Goal: Check status

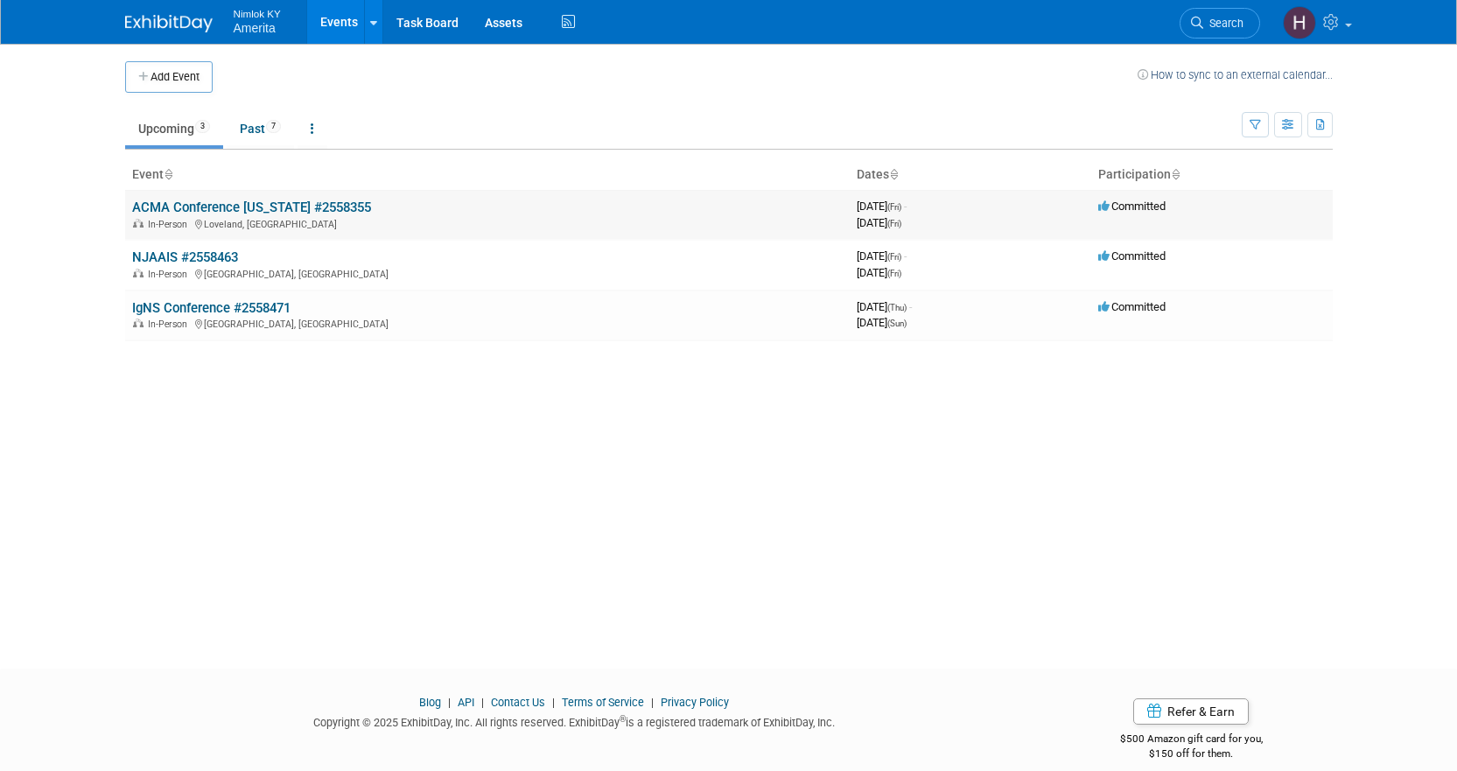
click at [213, 207] on link "ACMA Conference [US_STATE] #2558355" at bounding box center [251, 208] width 239 height 16
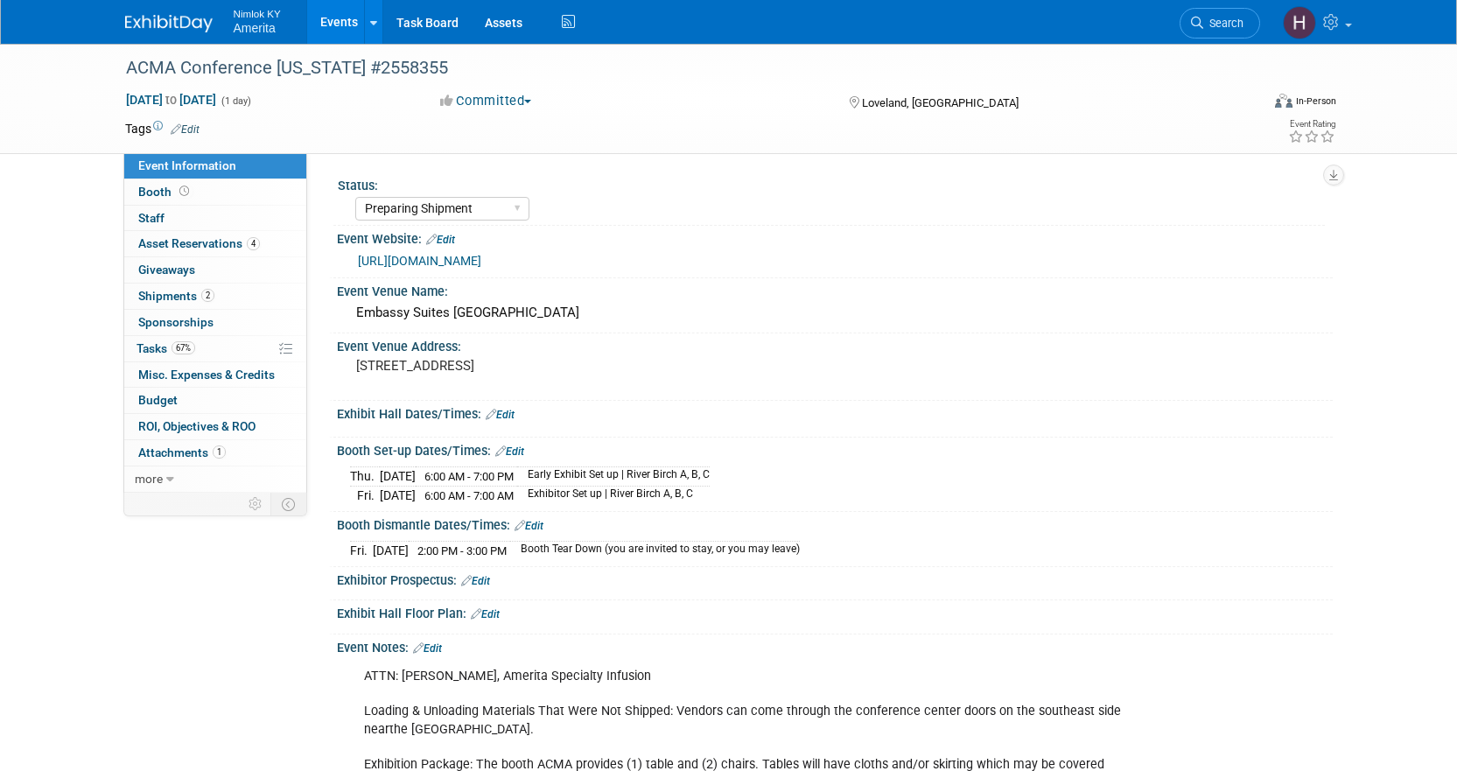
select select "Preparing Shipment"
click at [171, 299] on span "Shipments 2" at bounding box center [176, 296] width 76 height 14
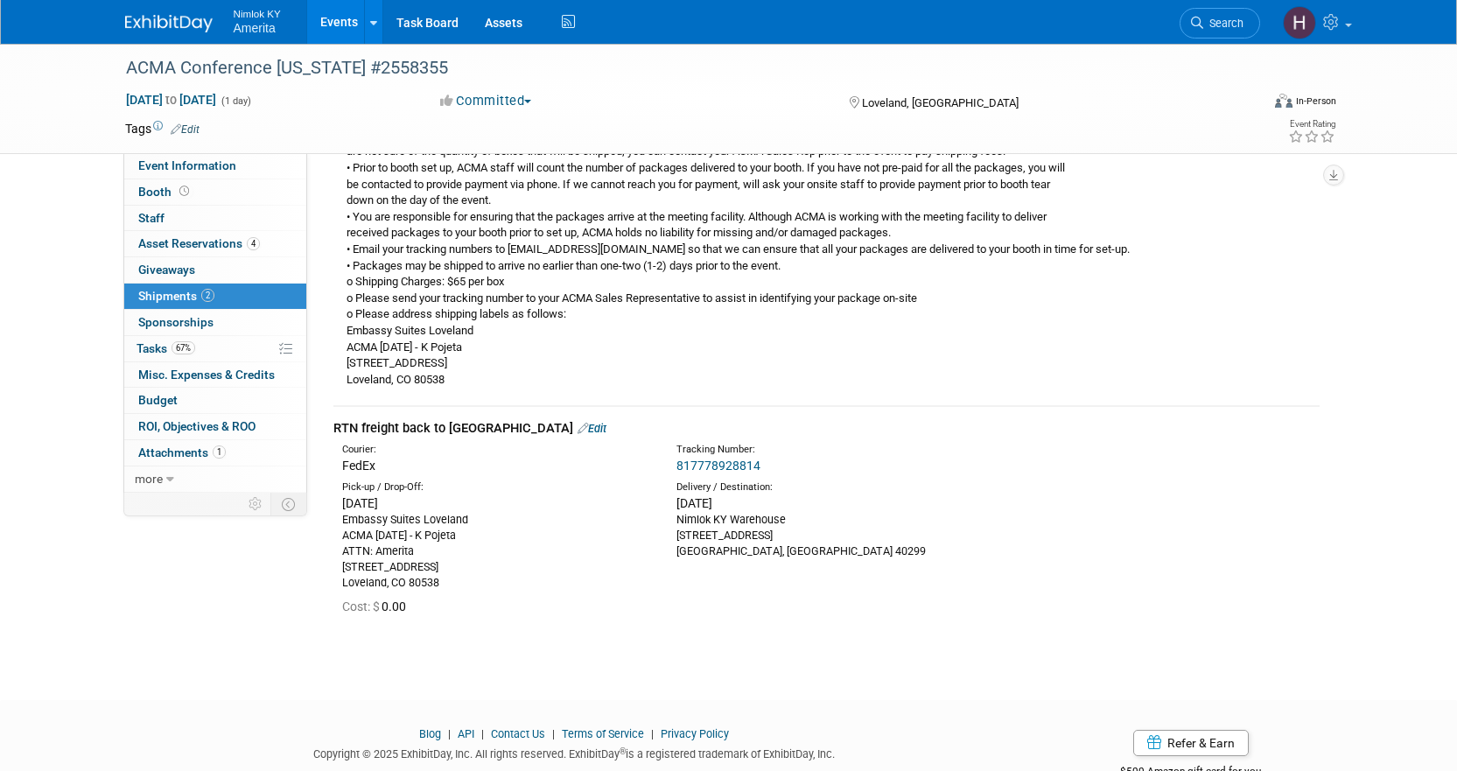
scroll to position [415, 0]
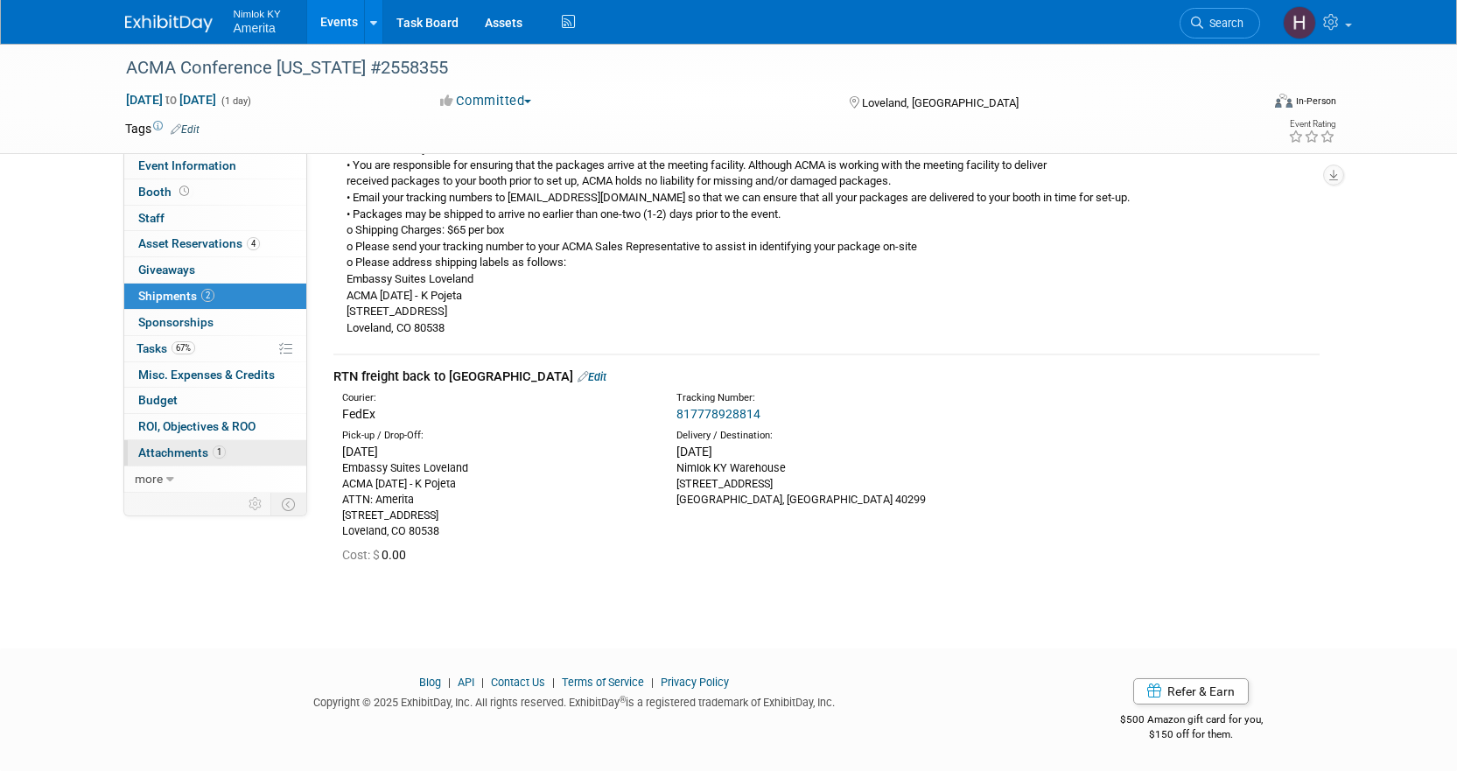
click at [182, 458] on span "Attachments 1" at bounding box center [182, 453] width 88 height 14
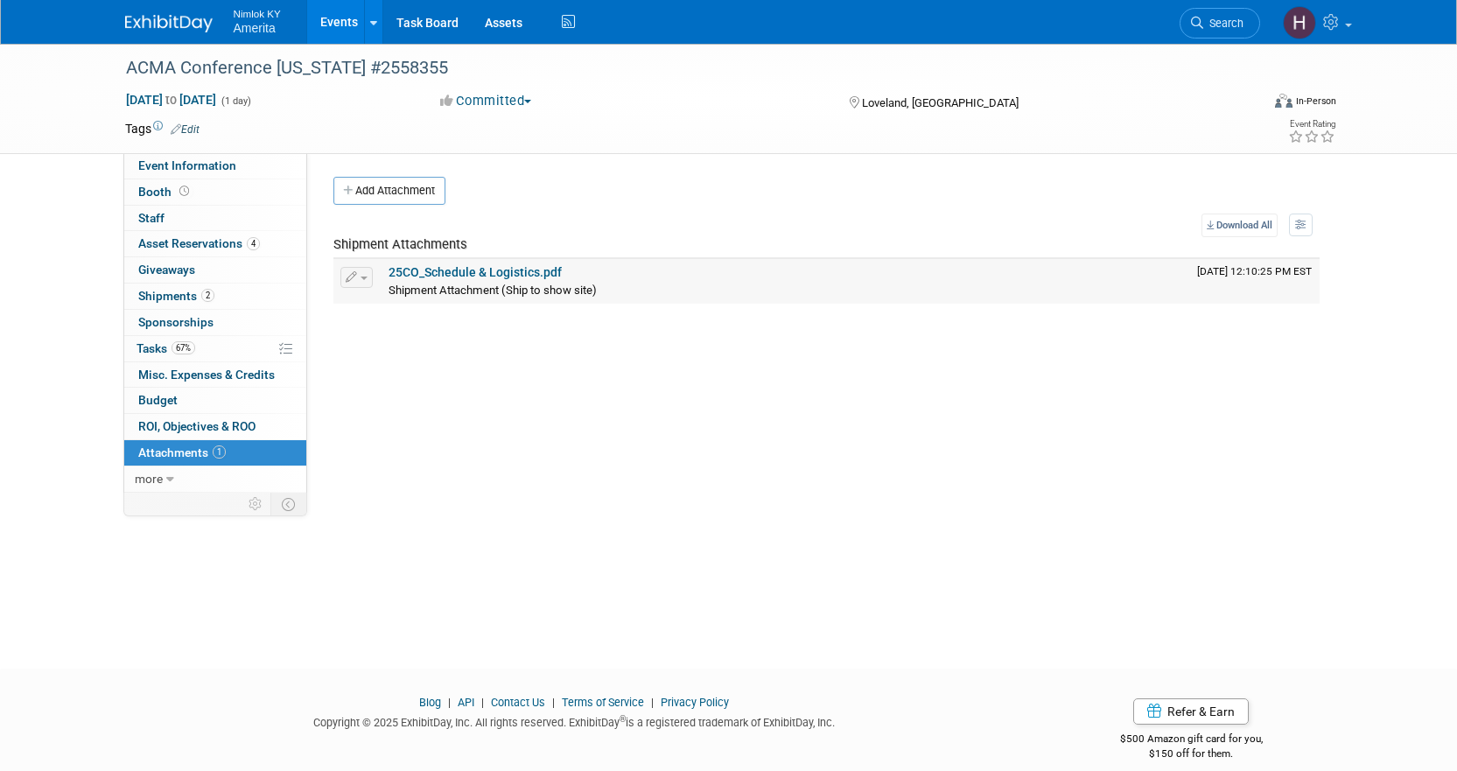
click at [444, 273] on link "25CO_Schedule & Logistics.pdf" at bounding box center [475, 272] width 173 height 14
click at [217, 248] on span "Asset Reservations 4" at bounding box center [199, 243] width 122 height 14
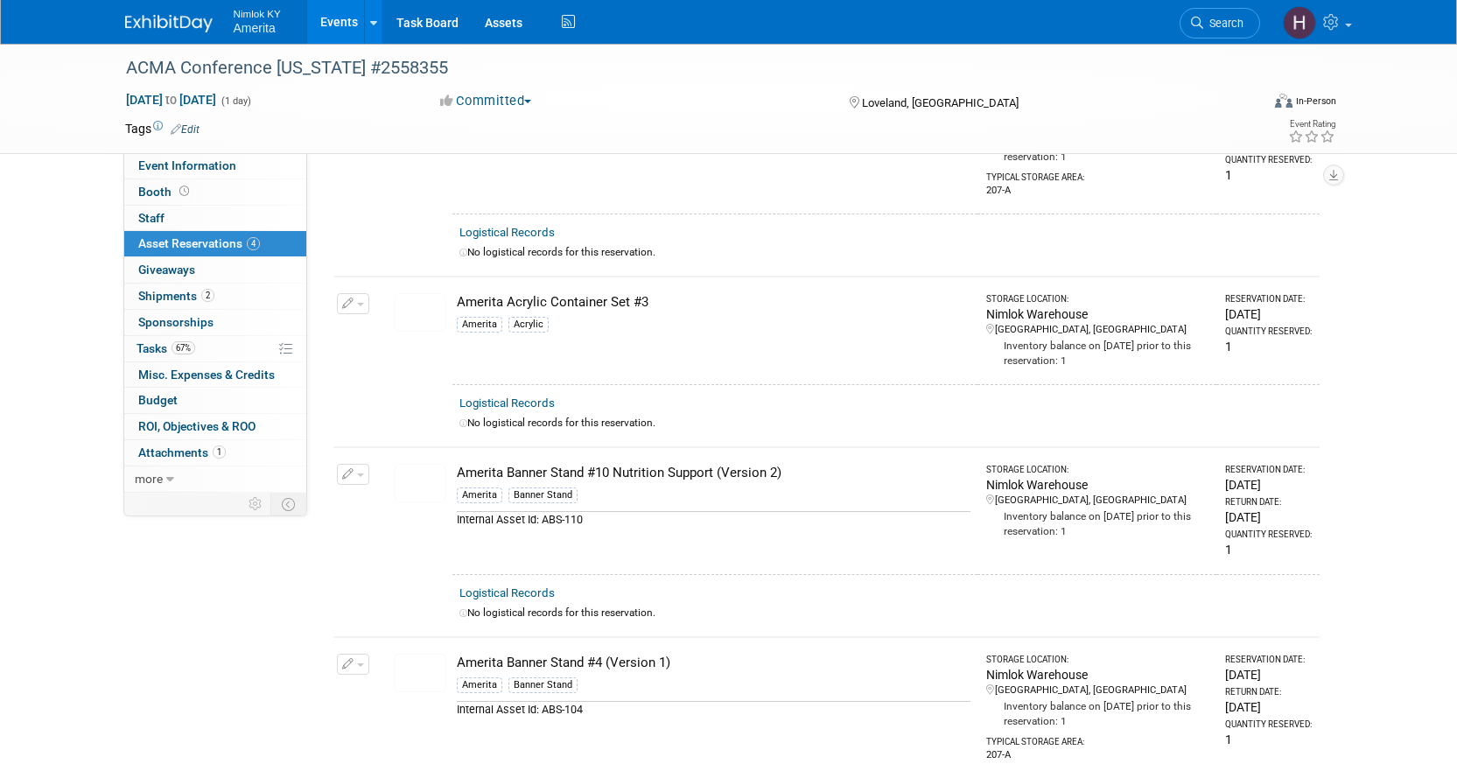
scroll to position [175, 0]
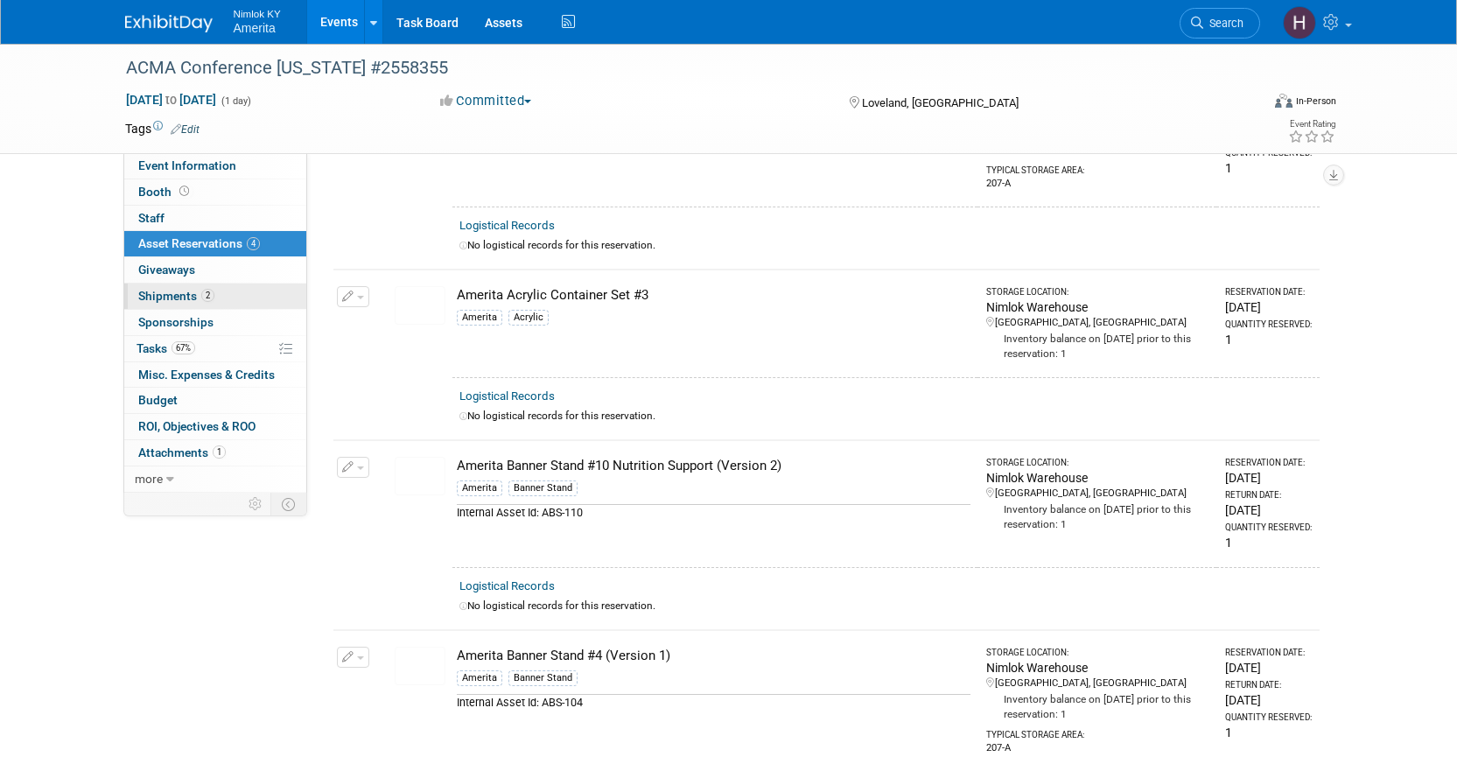
click at [164, 303] on link "2 Shipments 2" at bounding box center [215, 296] width 182 height 25
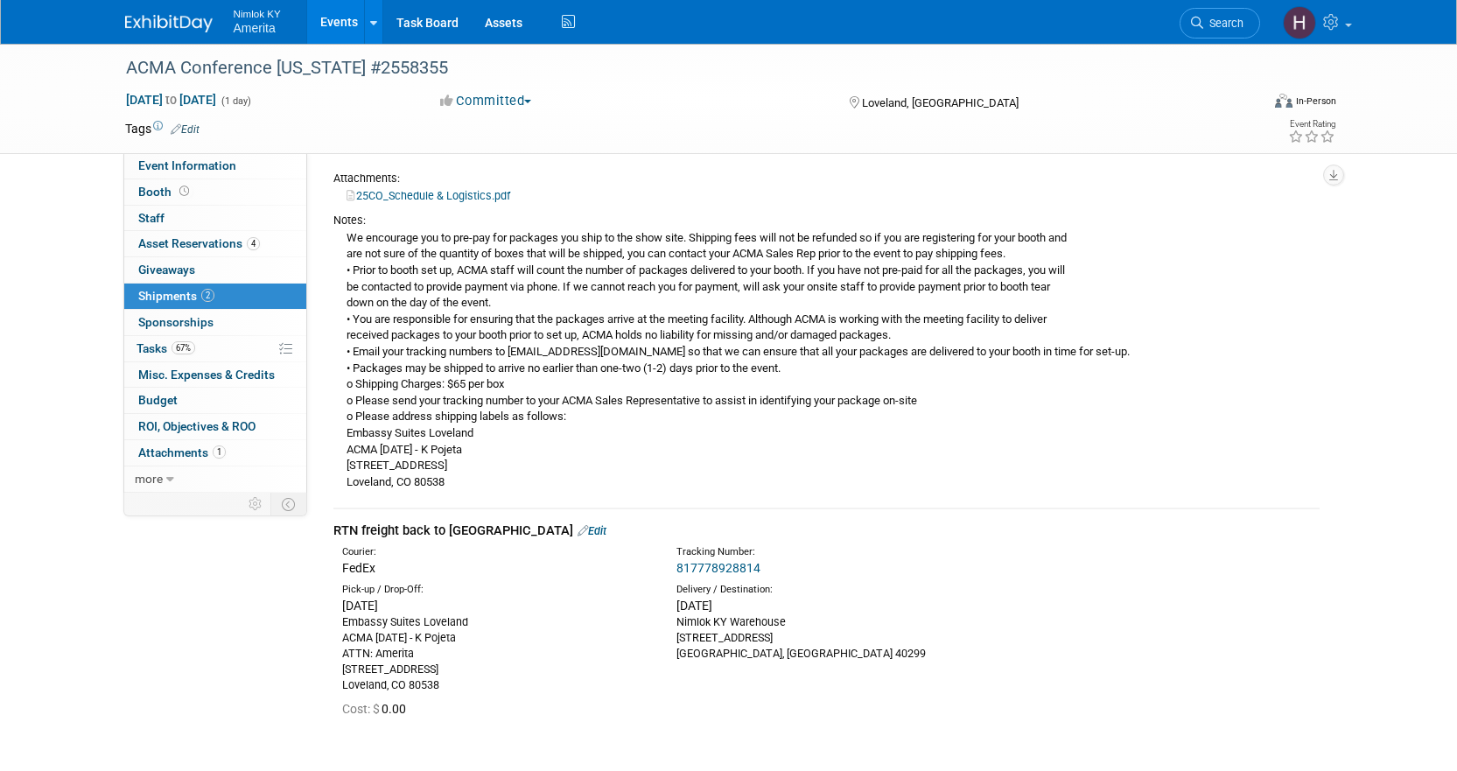
scroll to position [65, 0]
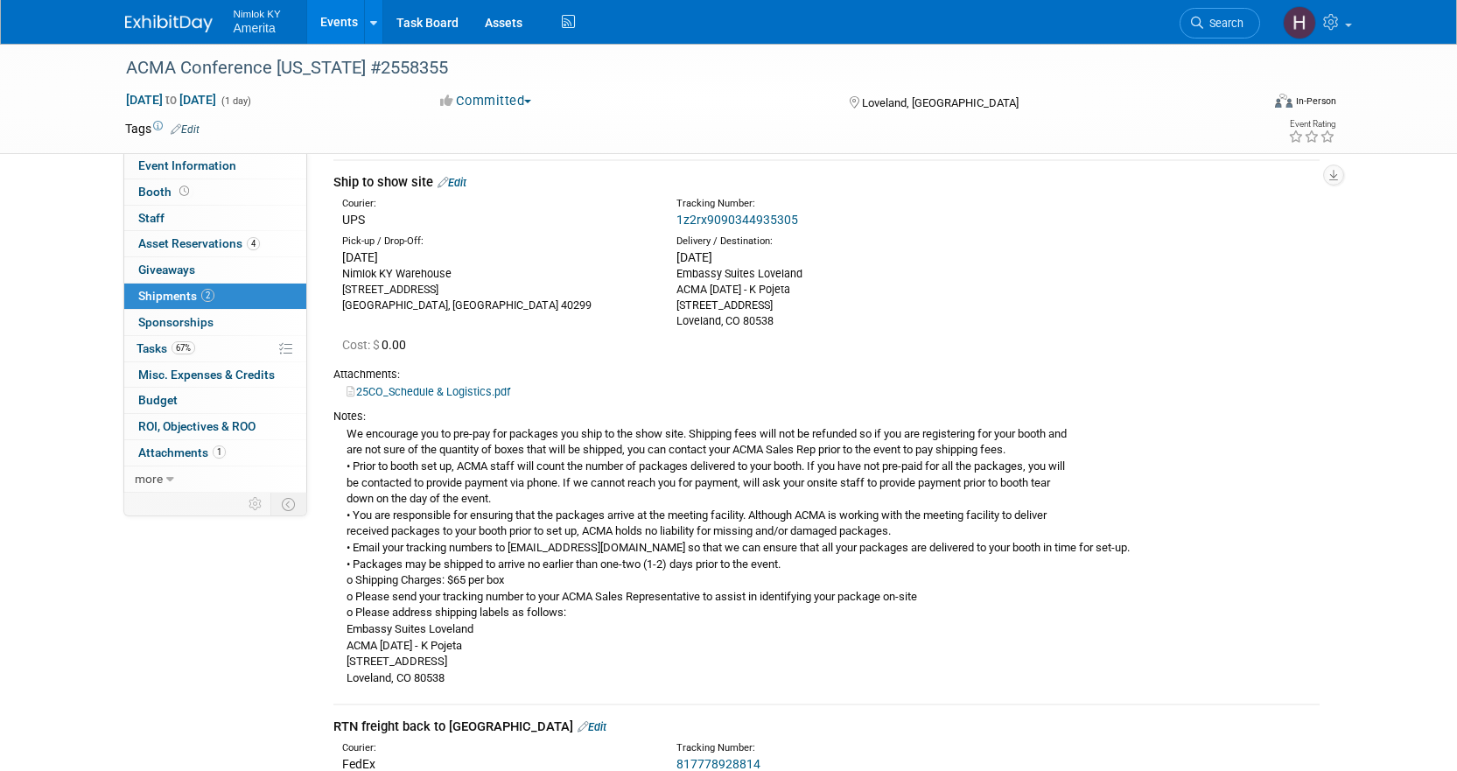
click at [769, 214] on link "1z2rx9090344935305" at bounding box center [738, 220] width 122 height 14
click at [200, 172] on span "Event Information" at bounding box center [187, 165] width 98 height 14
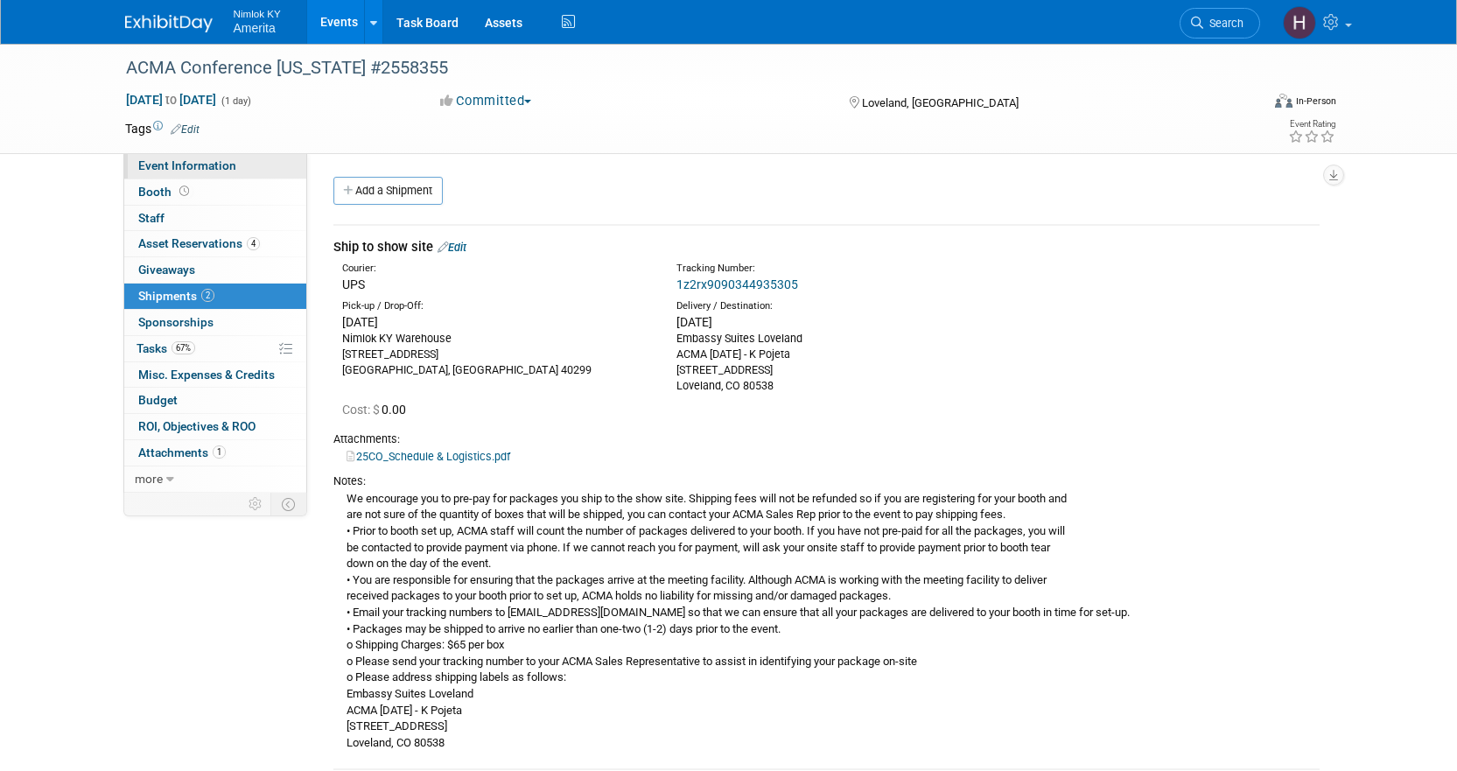
select select "Preparing Shipment"
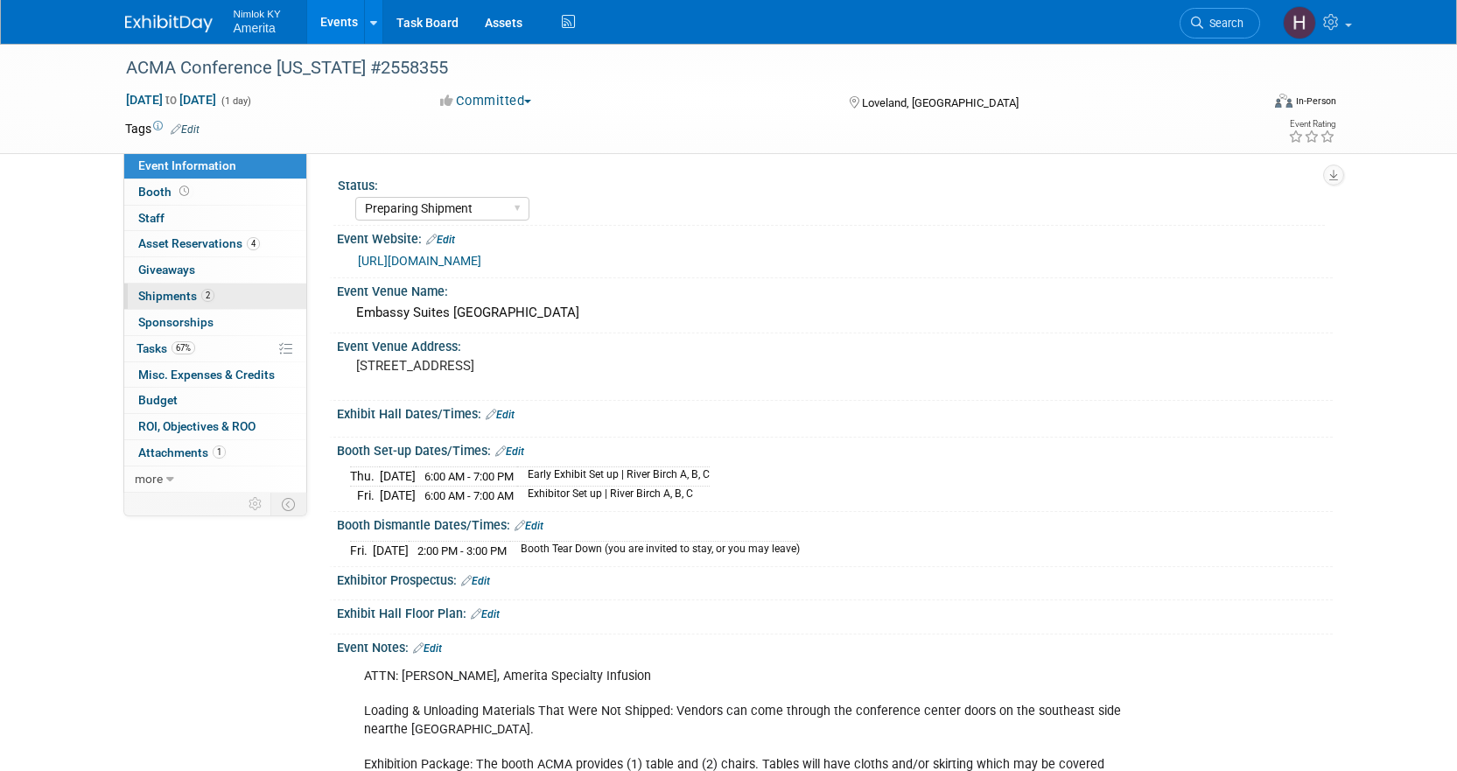
click at [266, 298] on link "2 Shipments 2" at bounding box center [215, 296] width 182 height 25
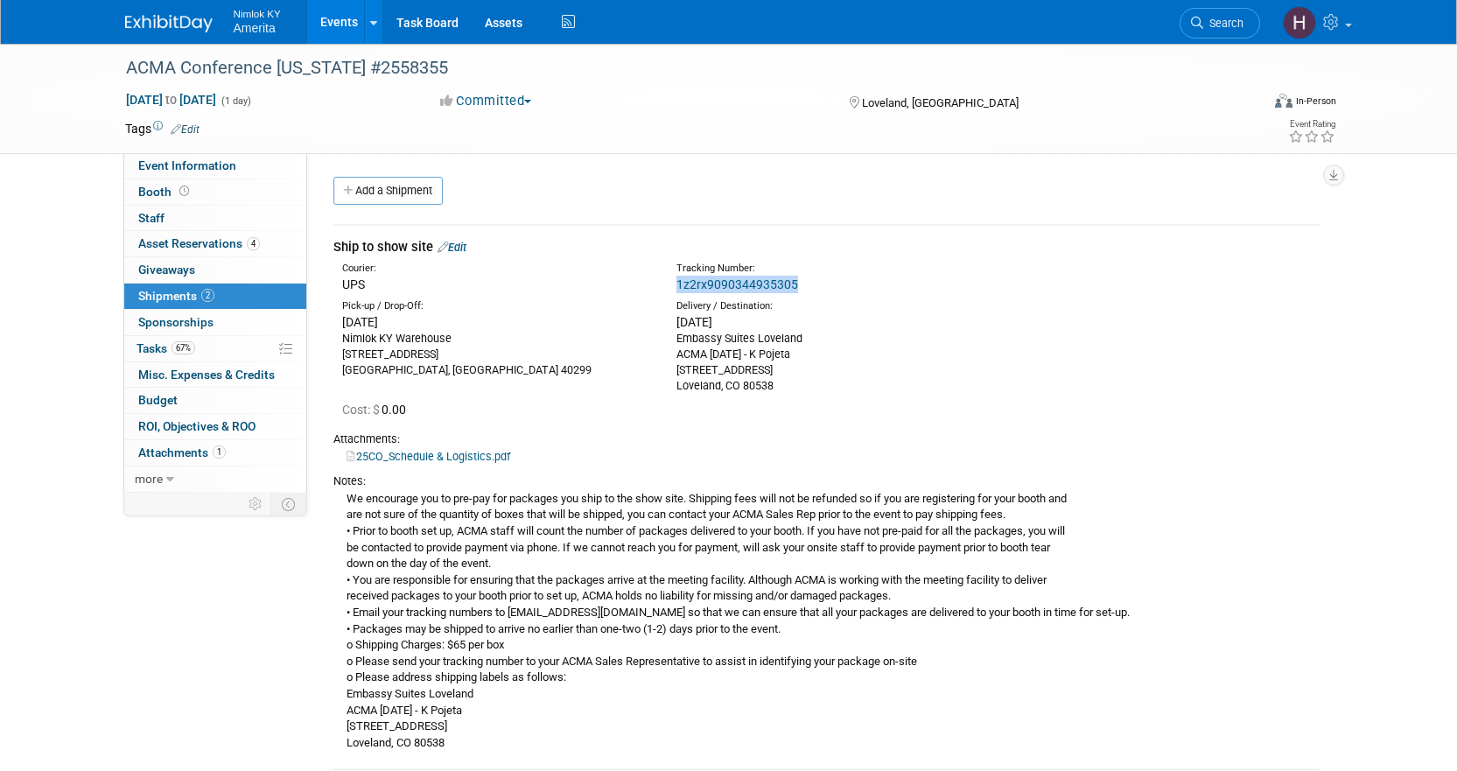
drag, startPoint x: 839, startPoint y: 284, endPoint x: 675, endPoint y: 284, distance: 163.7
click at [675, 284] on div "Tracking Number: 1z2rx9090344935305" at bounding box center [873, 278] width 418 height 32
click at [808, 282] on div "1z2rx9090344935305" at bounding box center [873, 285] width 392 height 18
drag, startPoint x: 805, startPoint y: 285, endPoint x: 678, endPoint y: 292, distance: 128.0
click at [678, 292] on div "1z2rx9090344935305" at bounding box center [873, 285] width 392 height 18
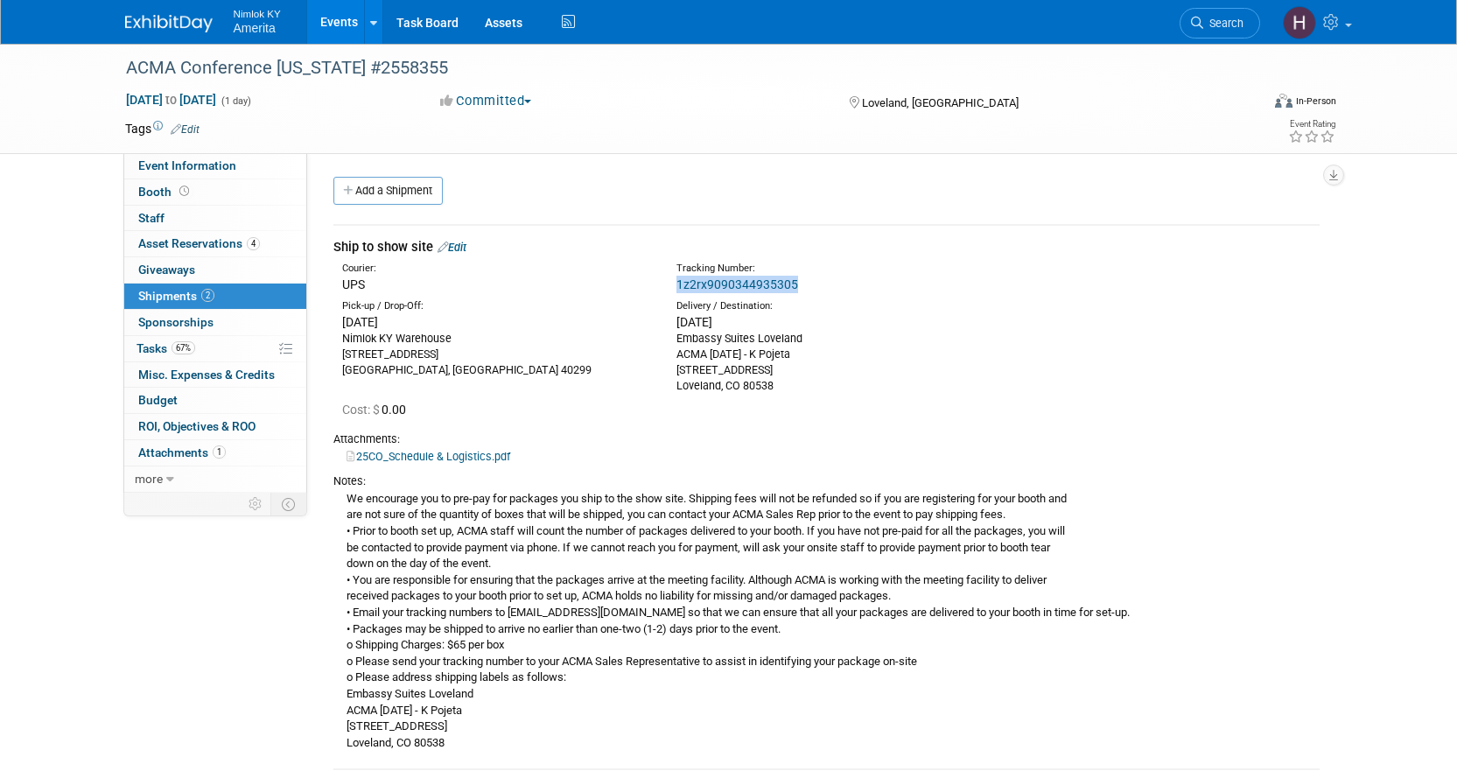
copy link "1z2rx9090344935305"
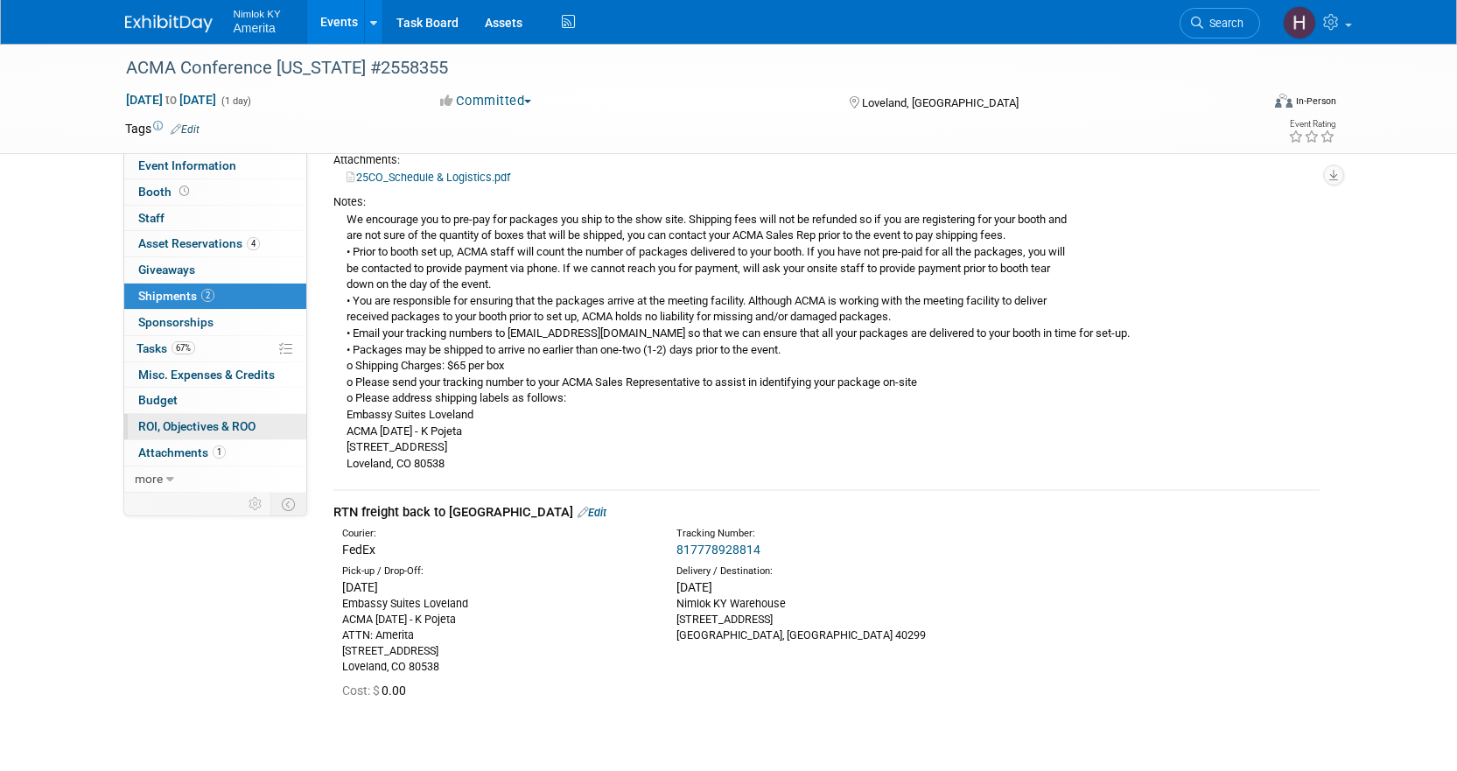
scroll to position [240, 0]
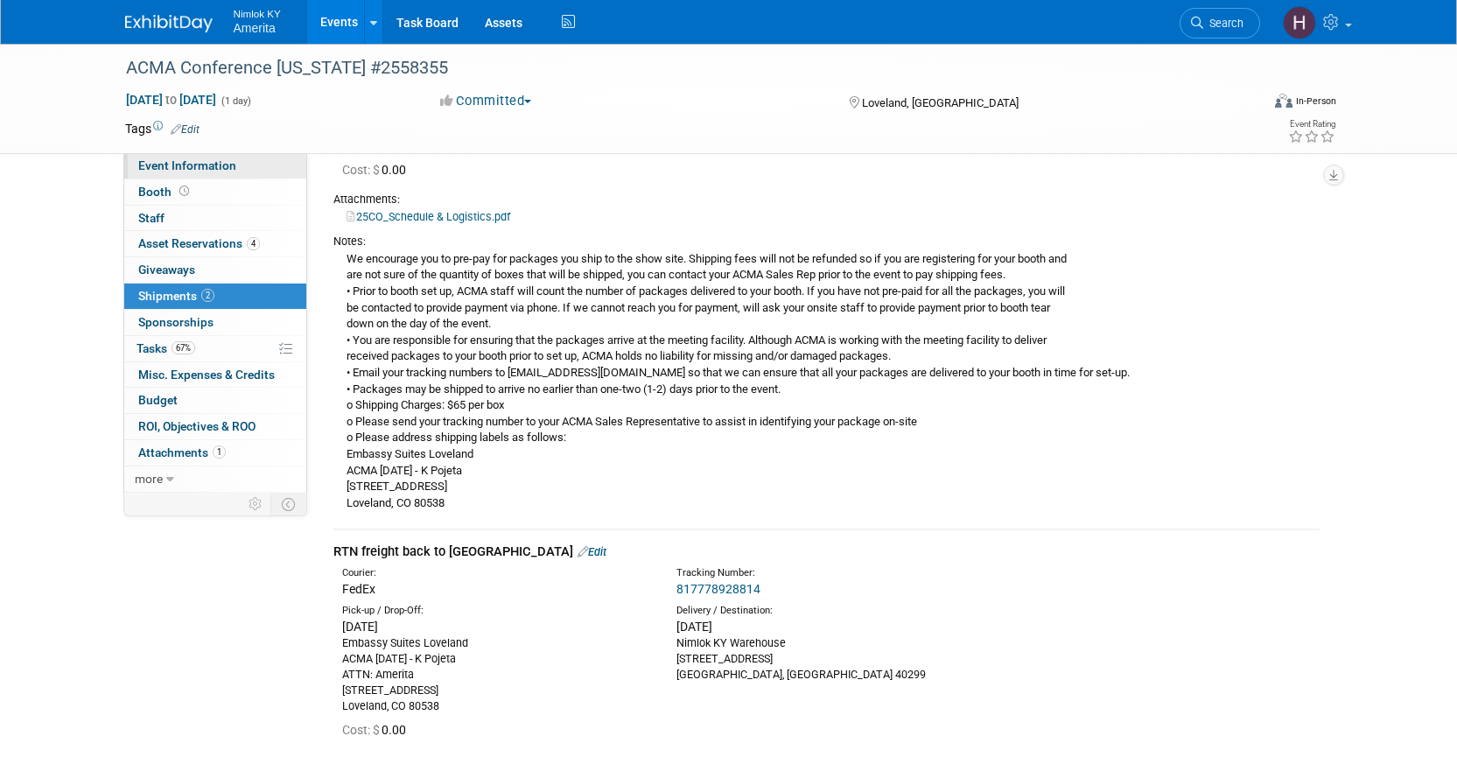
click at [193, 171] on span "Event Information" at bounding box center [187, 165] width 98 height 14
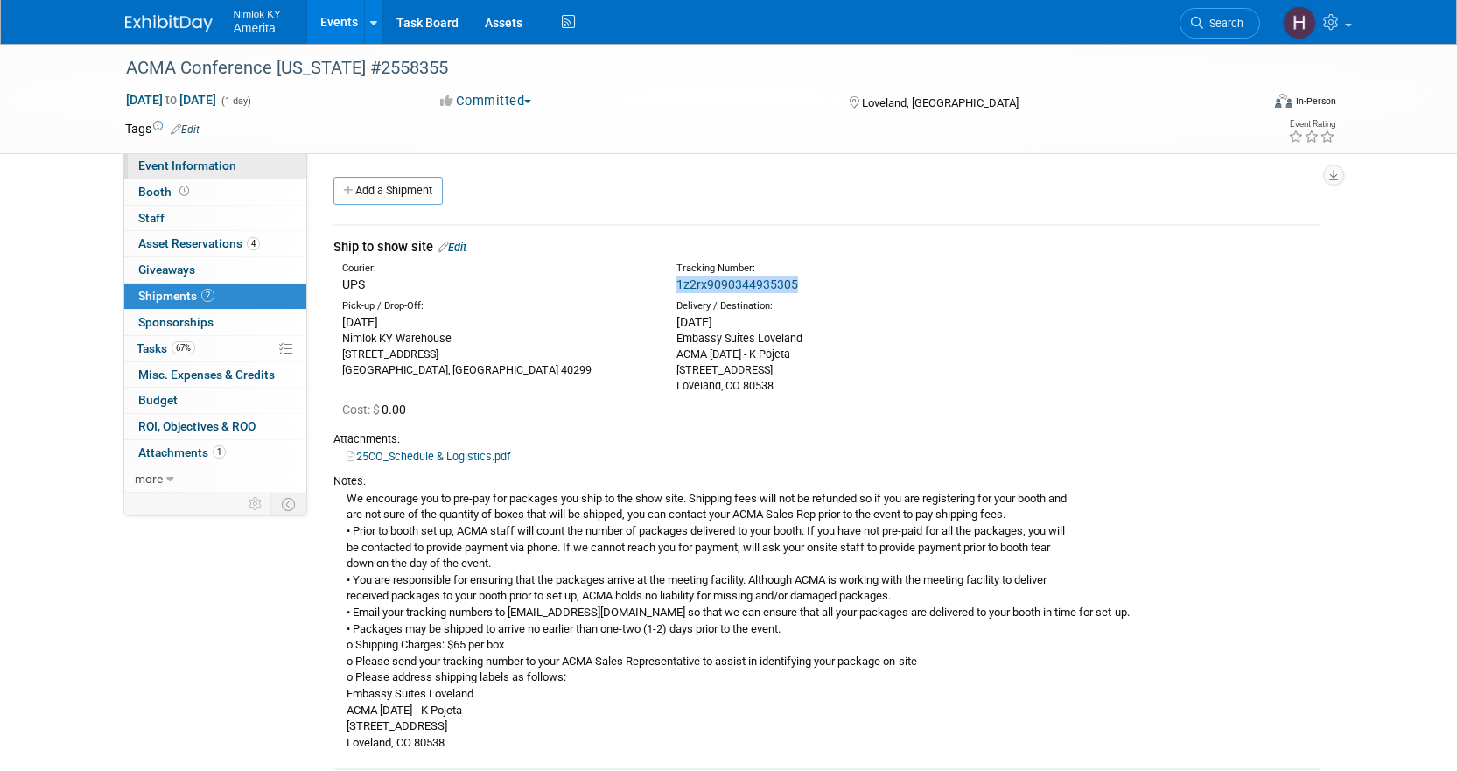
select select "Preparing Shipment"
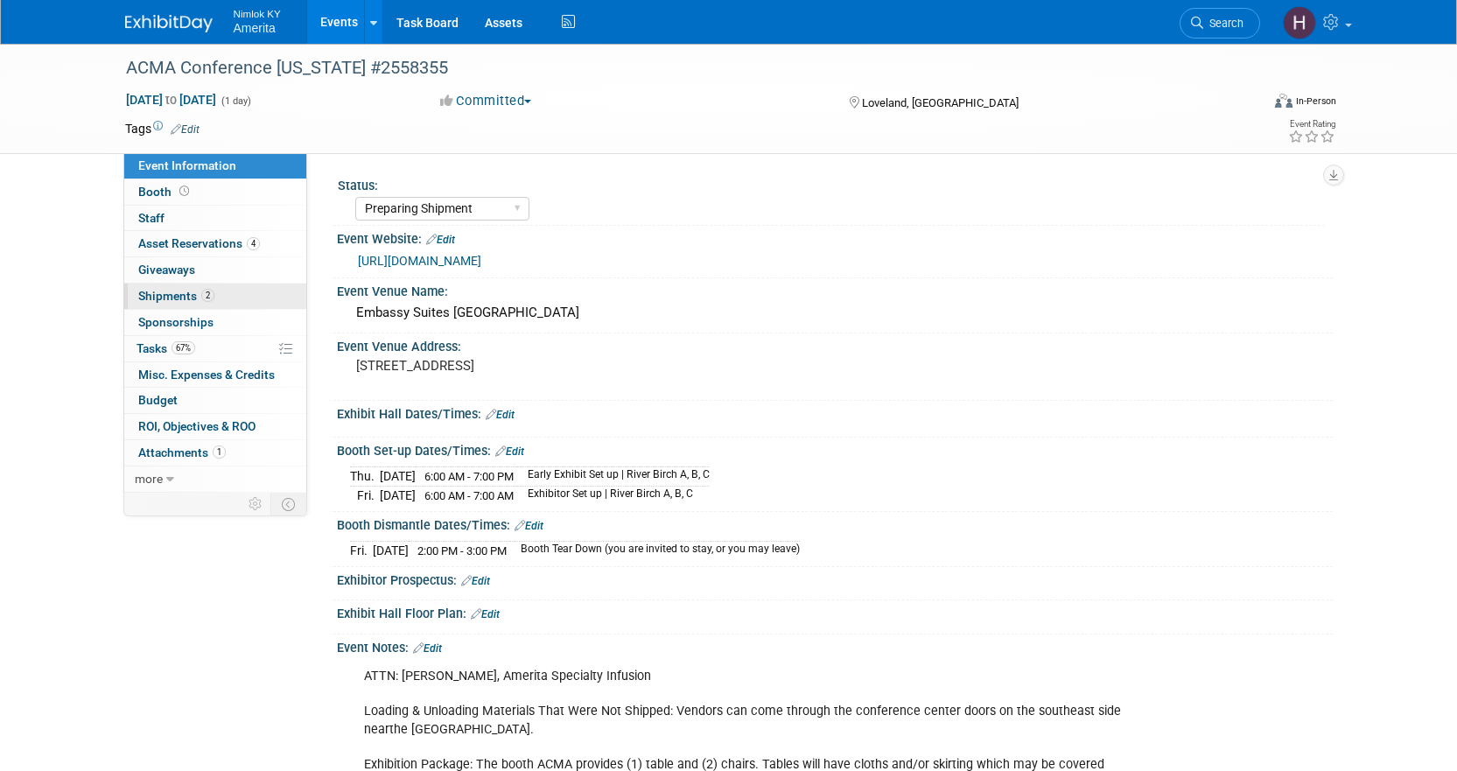
click at [162, 293] on span "Shipments 2" at bounding box center [176, 296] width 76 height 14
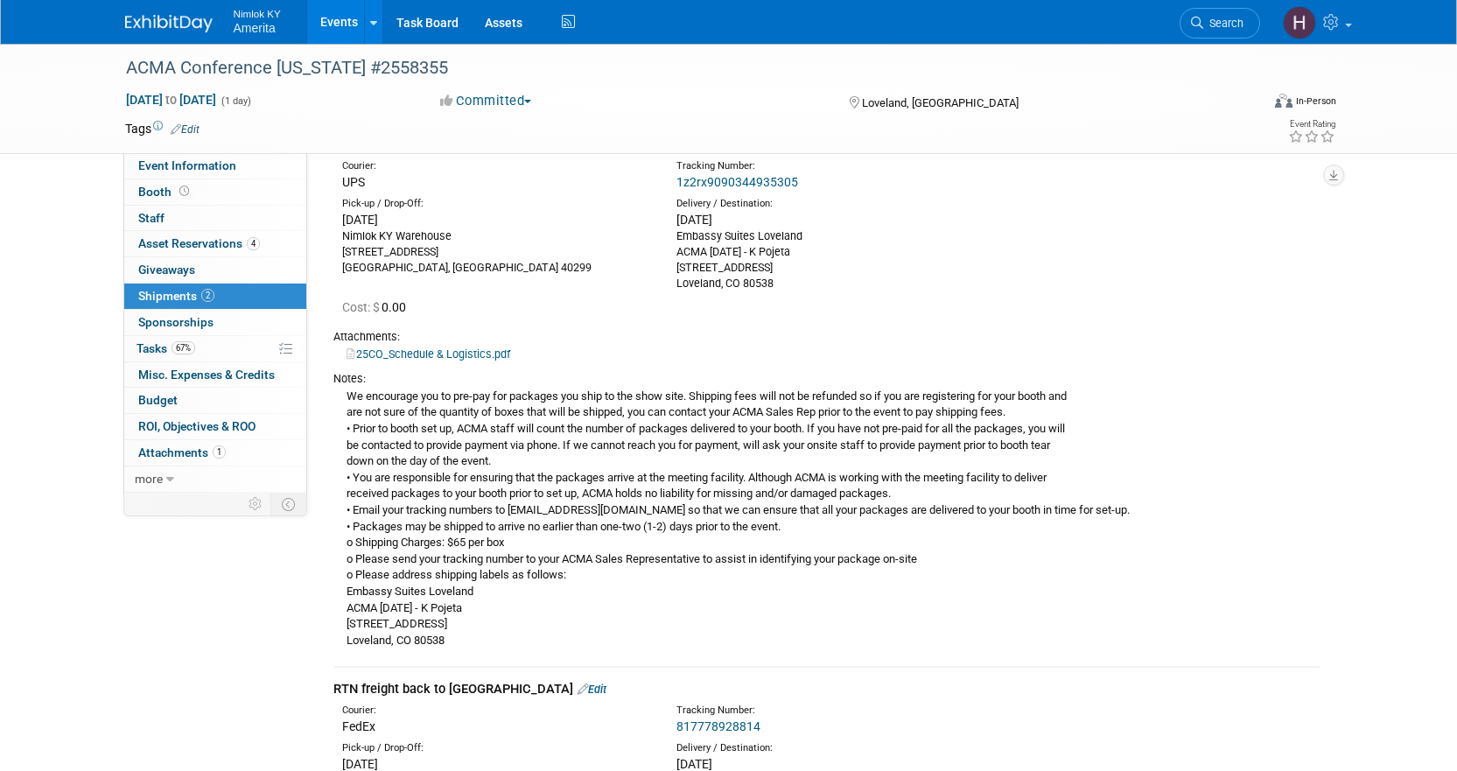
scroll to position [88, 0]
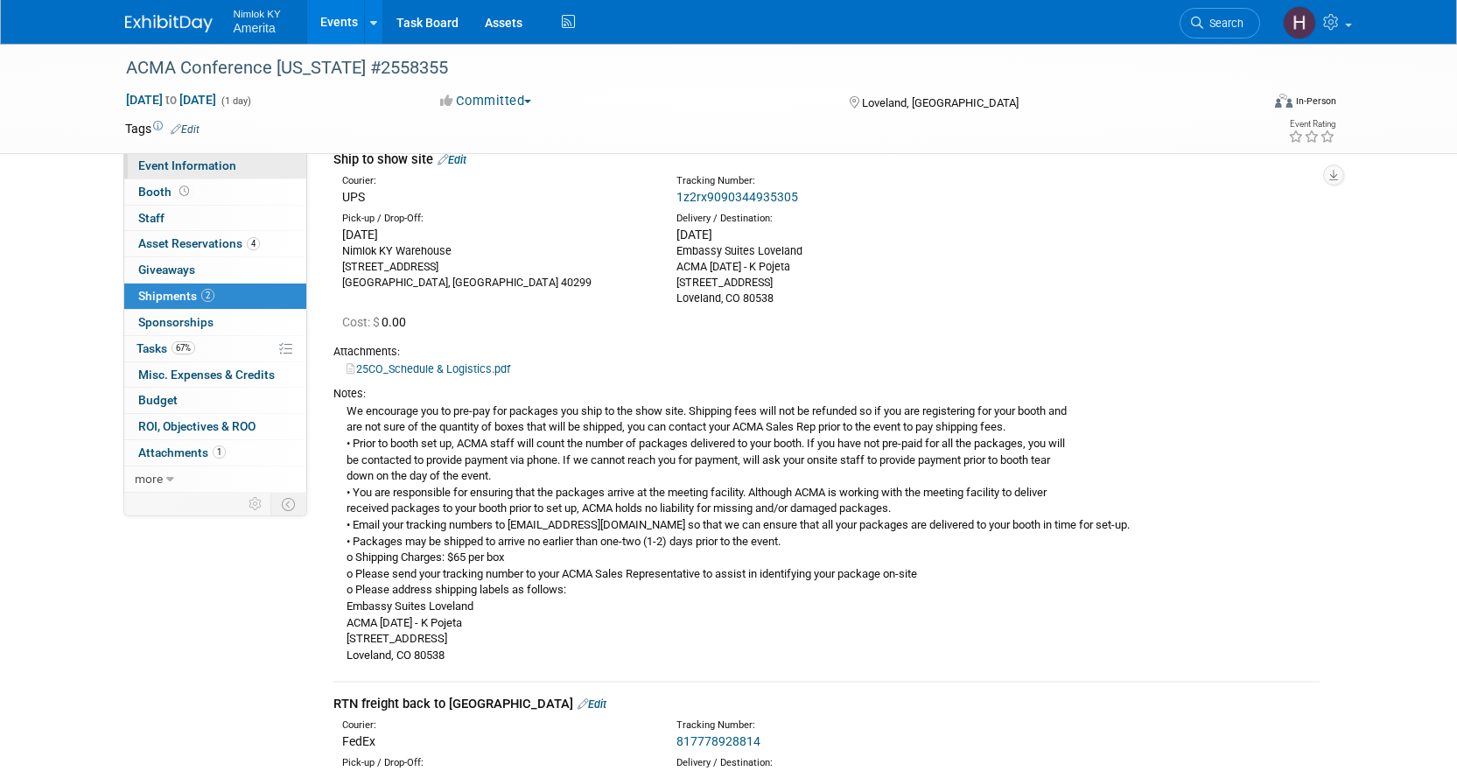
click at [250, 166] on link "Event Information" at bounding box center [215, 165] width 182 height 25
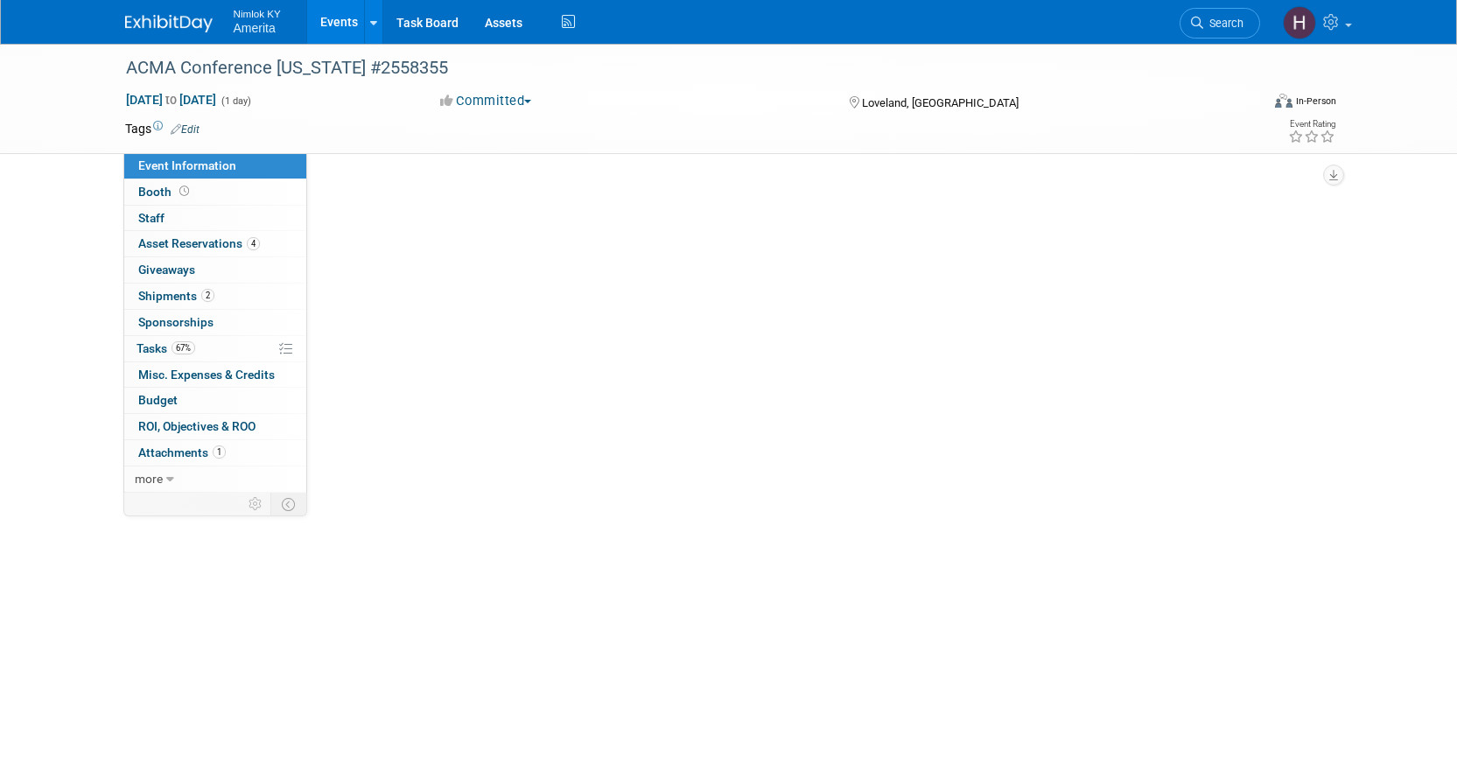
scroll to position [0, 0]
select select "Preparing Shipment"
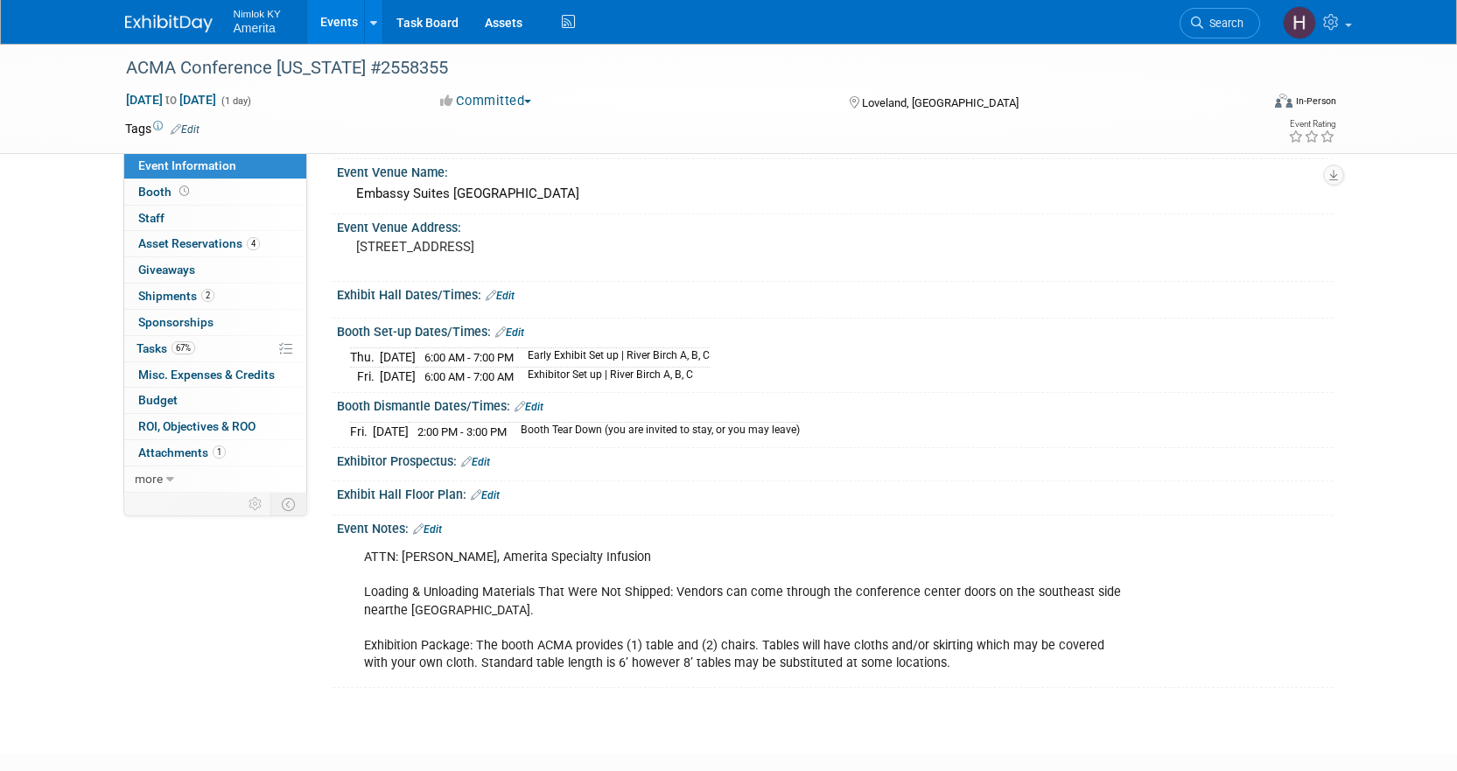
scroll to position [223, 0]
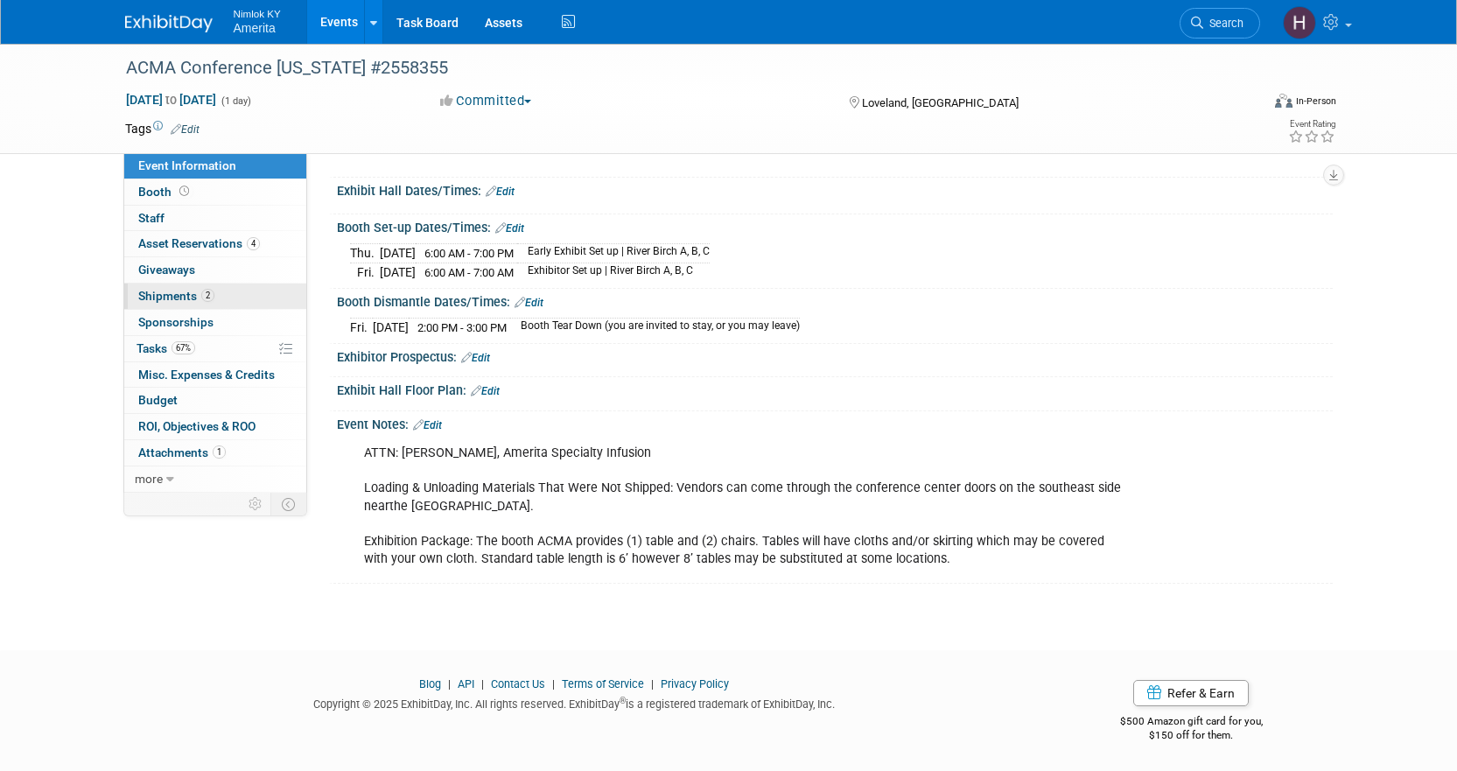
click at [244, 303] on link "2 Shipments 2" at bounding box center [215, 296] width 182 height 25
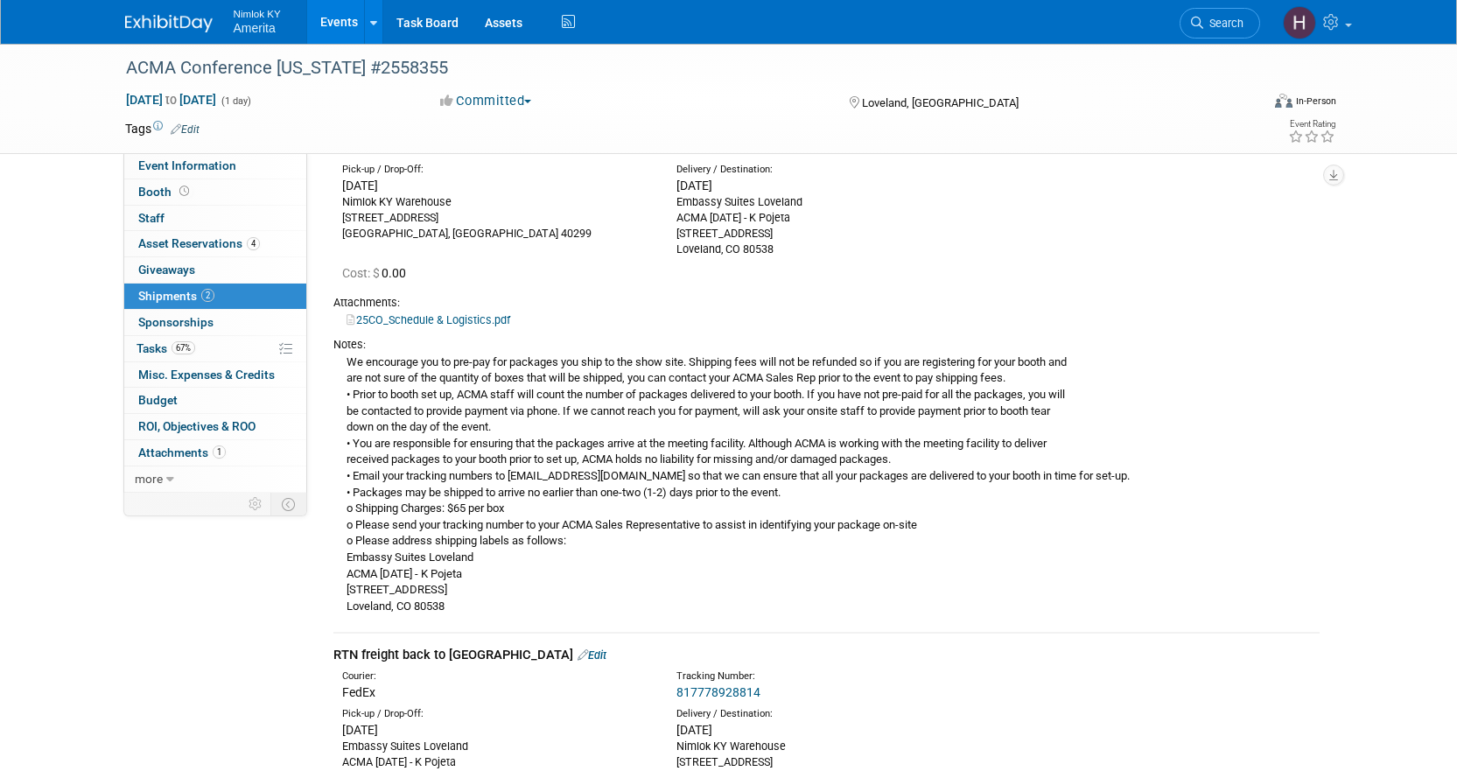
scroll to position [175, 0]
